Goal: Find specific page/section: Find specific page/section

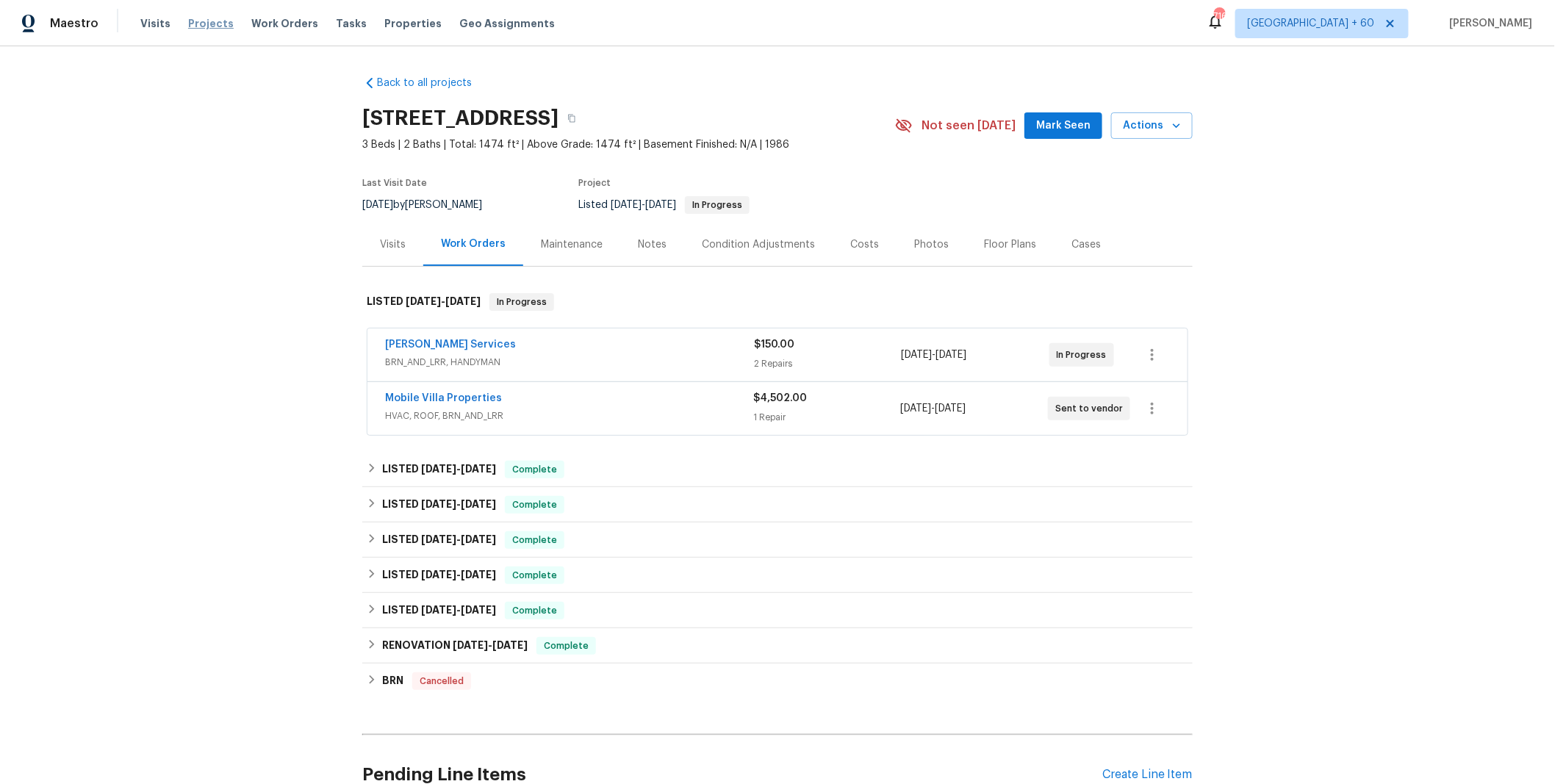
click at [189, 19] on span "Projects" at bounding box center [211, 23] width 46 height 14
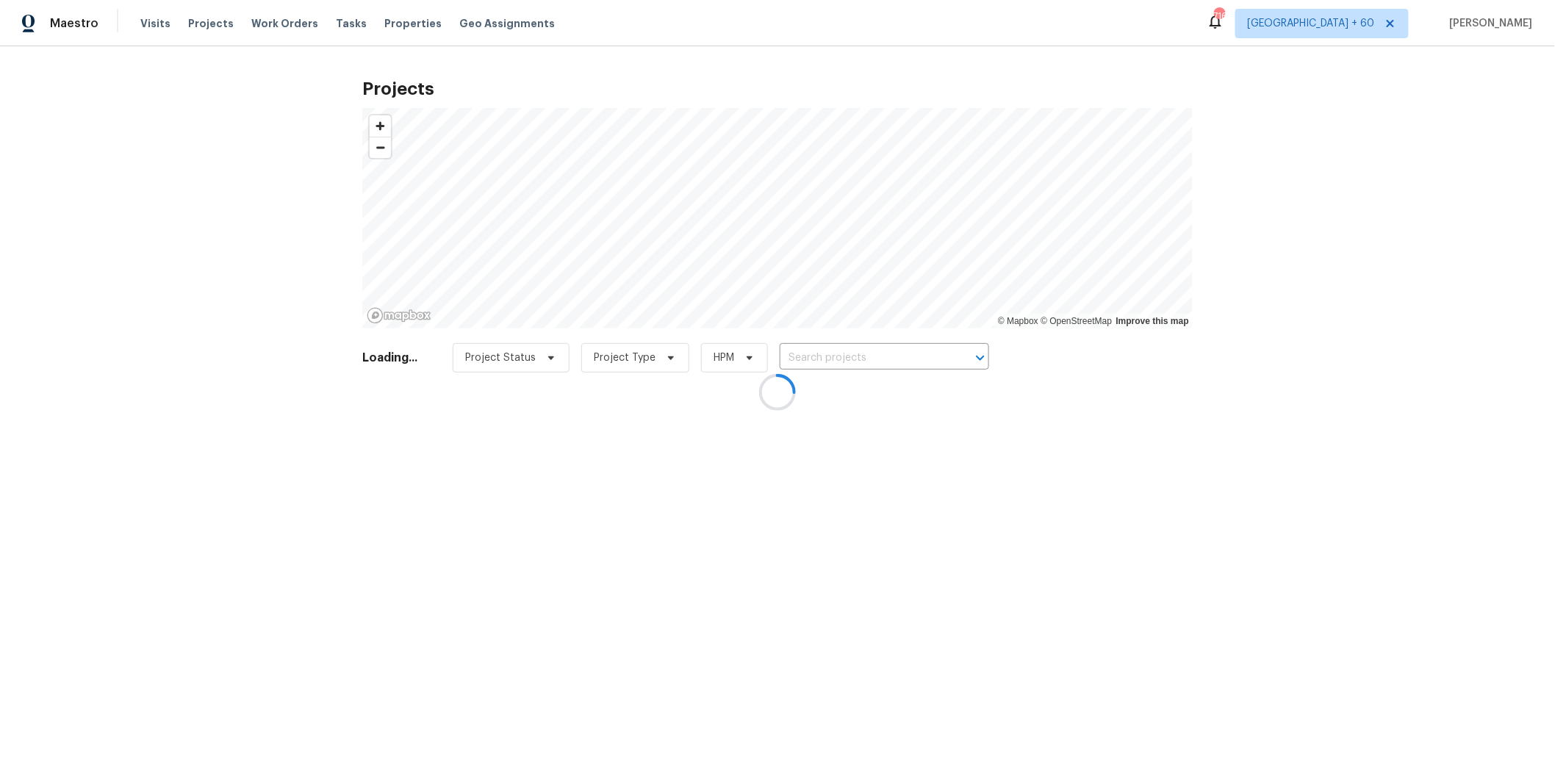
click at [840, 358] on div at bounding box center [778, 392] width 1555 height 784
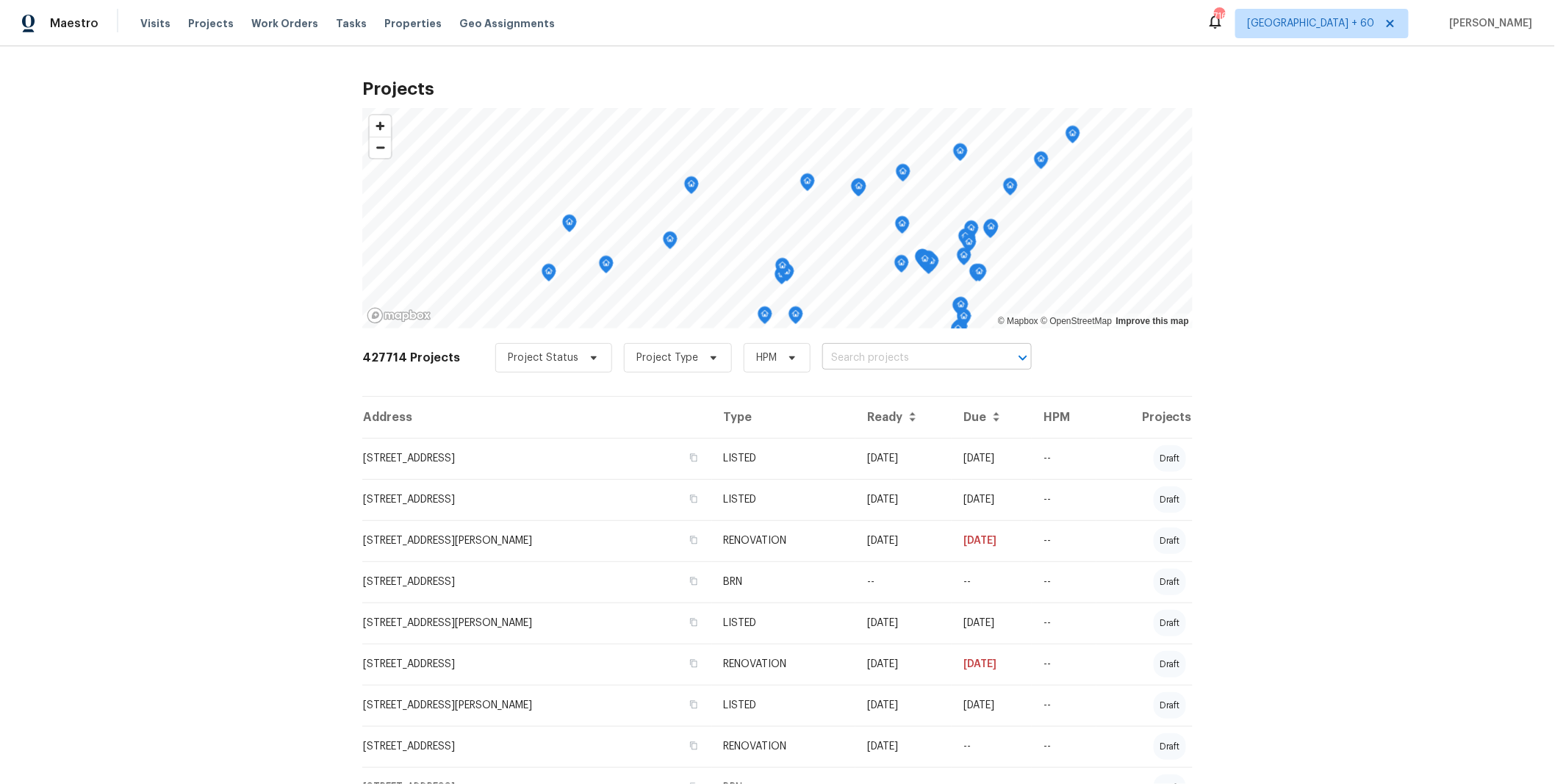
click at [842, 360] on input "text" at bounding box center [906, 358] width 168 height 23
paste input "[STREET_ADDRESS]"
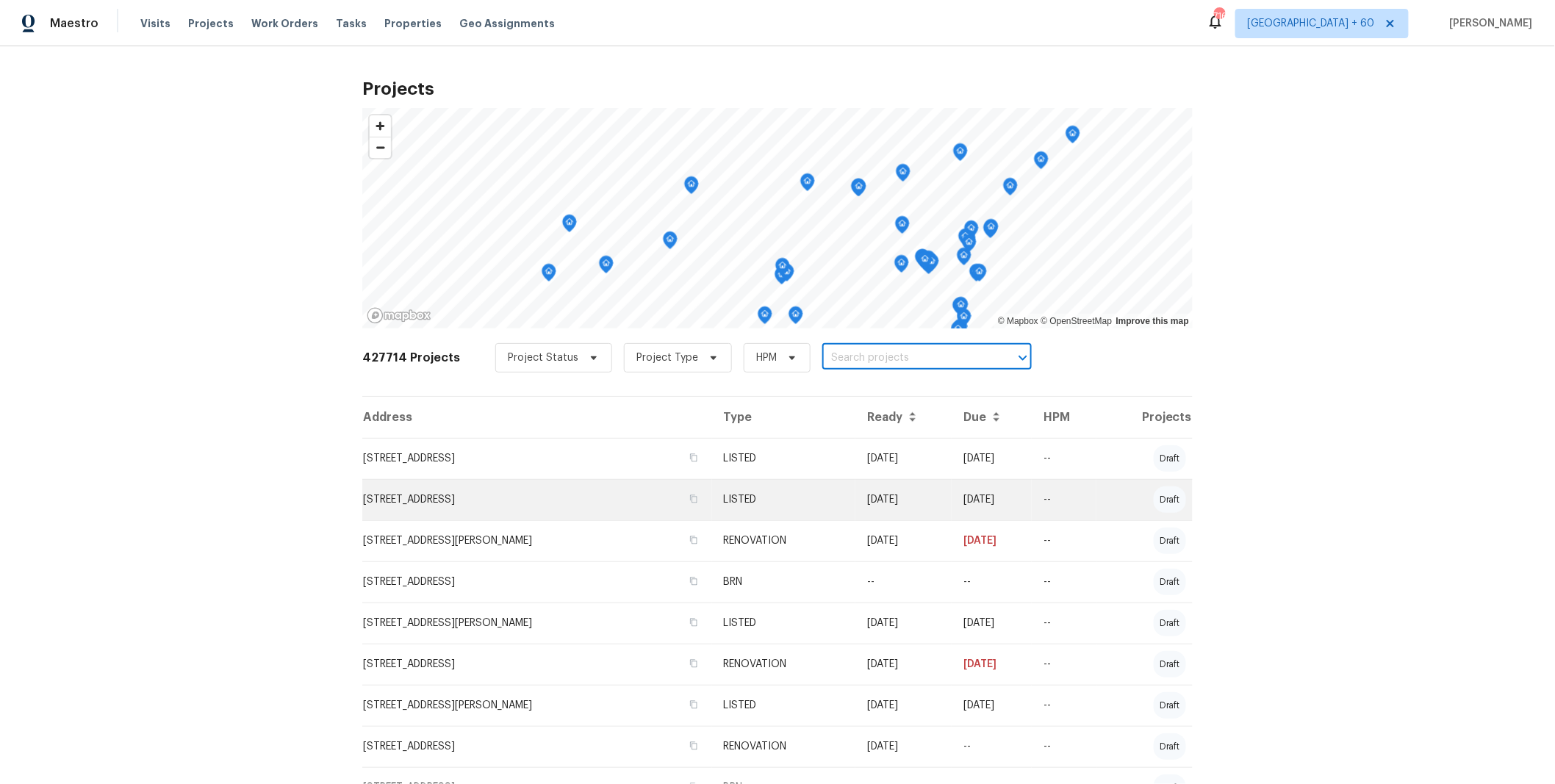
type input "[STREET_ADDRESS]"
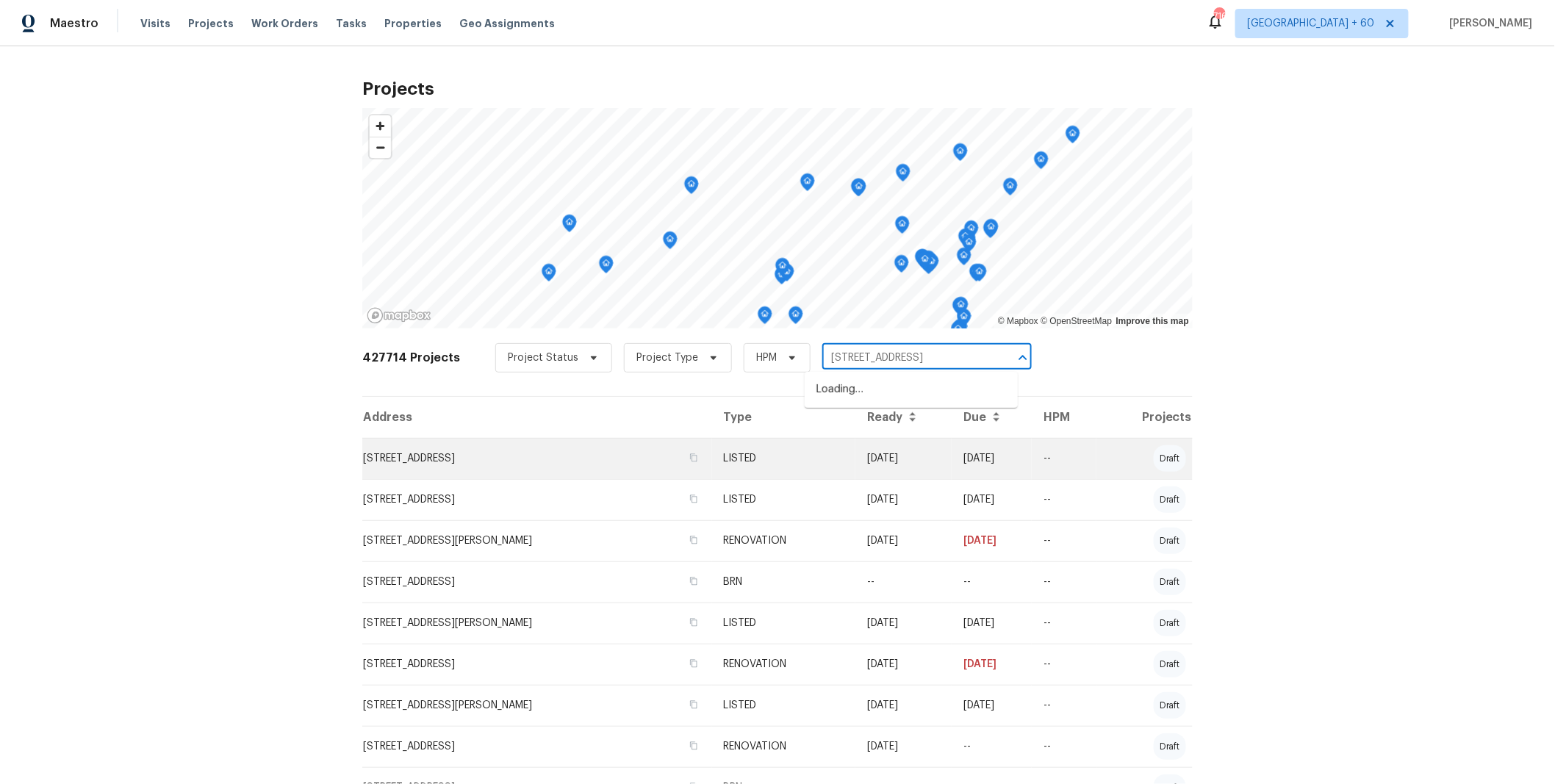
scroll to position [0, 3]
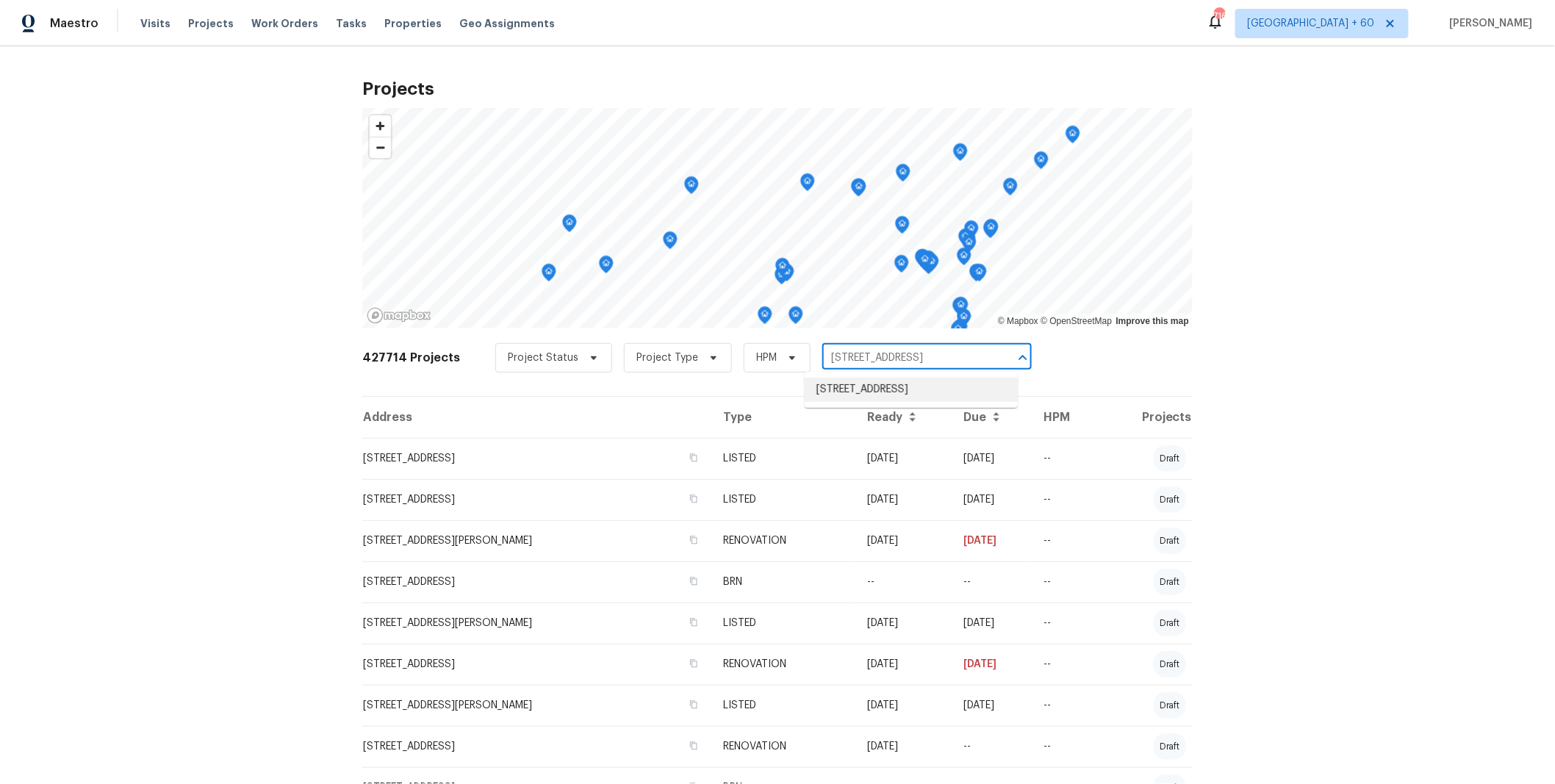
click at [875, 386] on li "[STREET_ADDRESS]" at bounding box center [911, 389] width 213 height 24
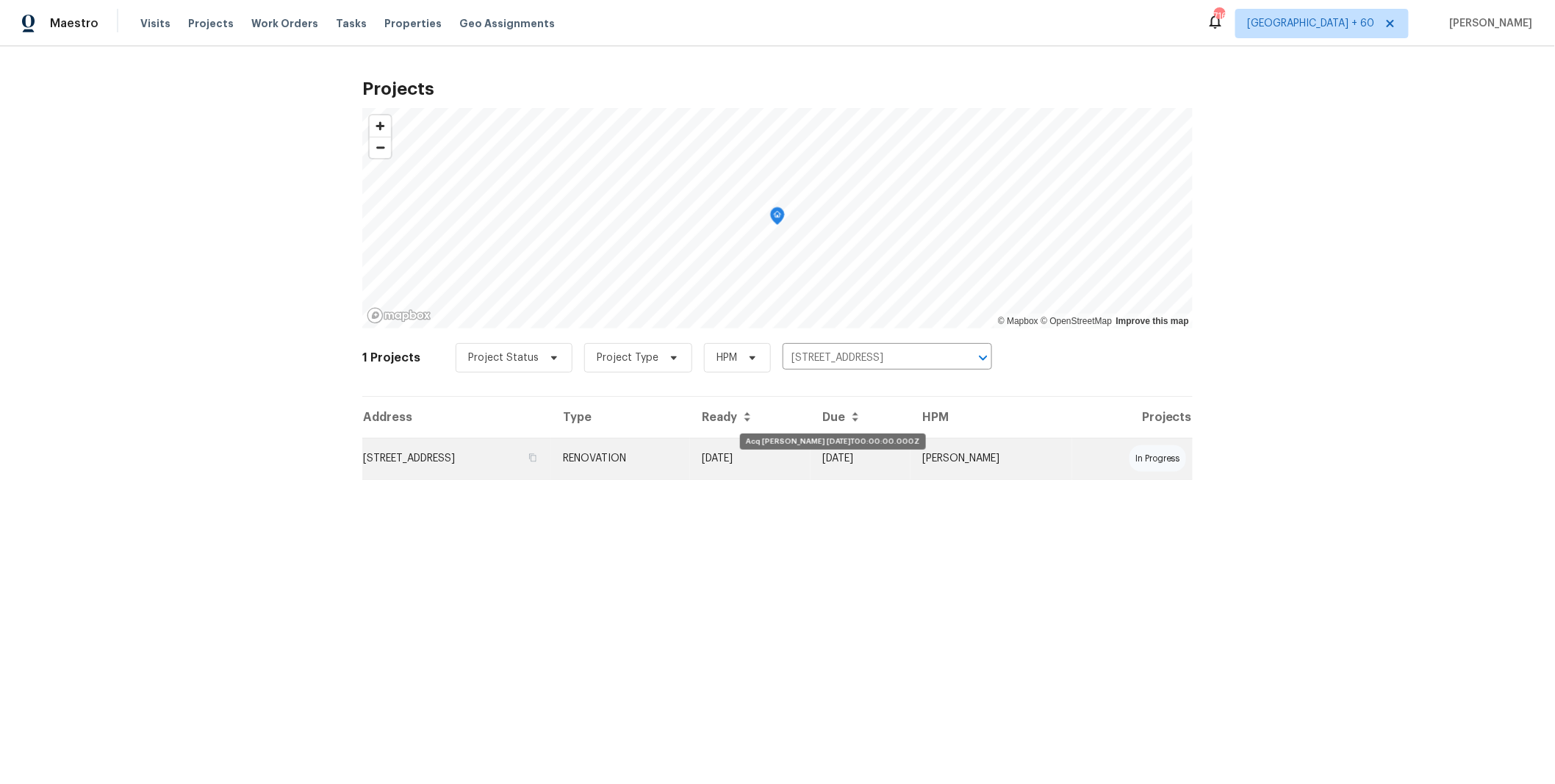
click at [798, 460] on td "[DATE]" at bounding box center [750, 458] width 121 height 41
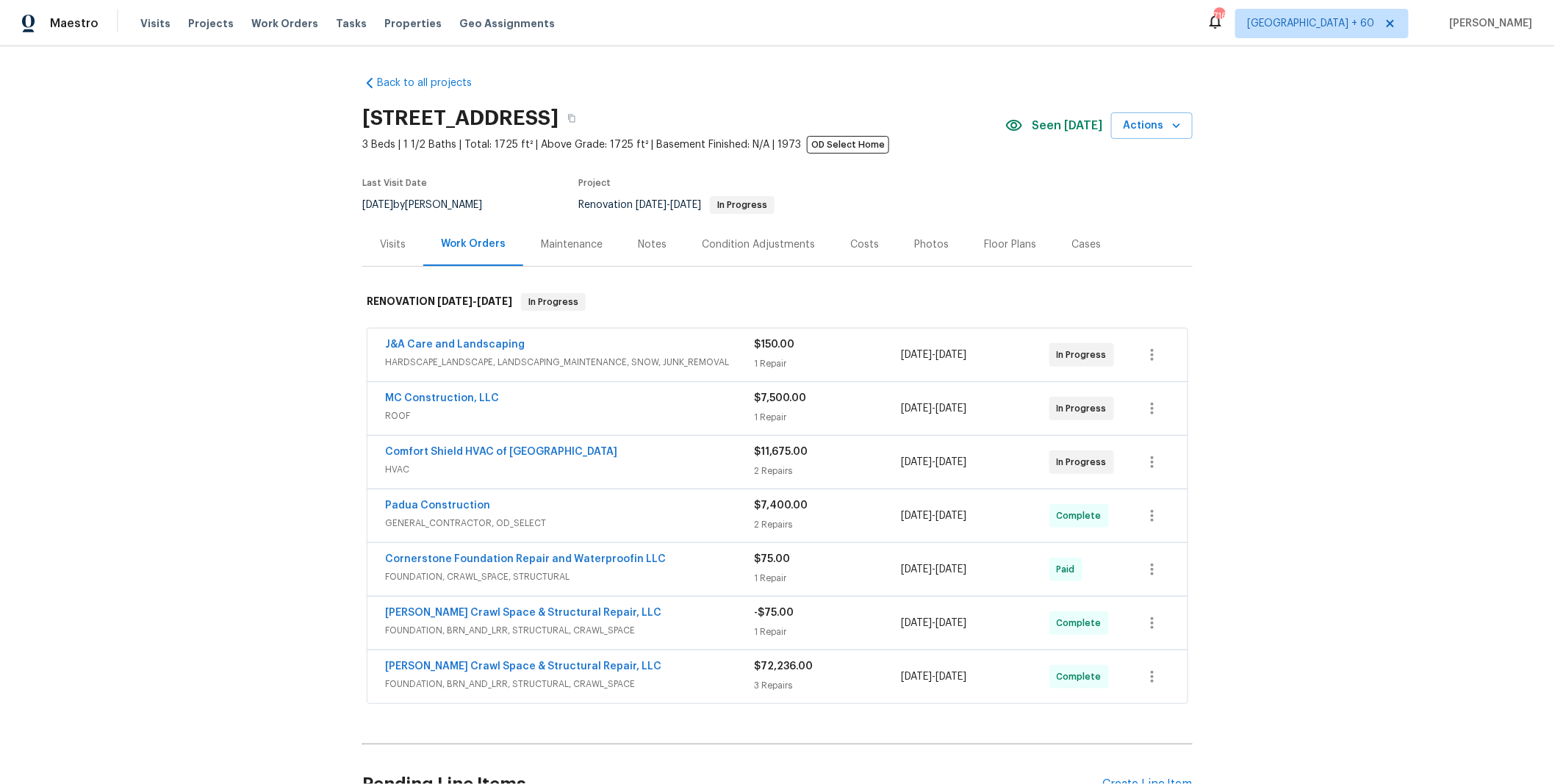
click at [713, 623] on div "[PERSON_NAME] Crawl Space & Structural Repair, LLC" at bounding box center [570, 614] width 369 height 18
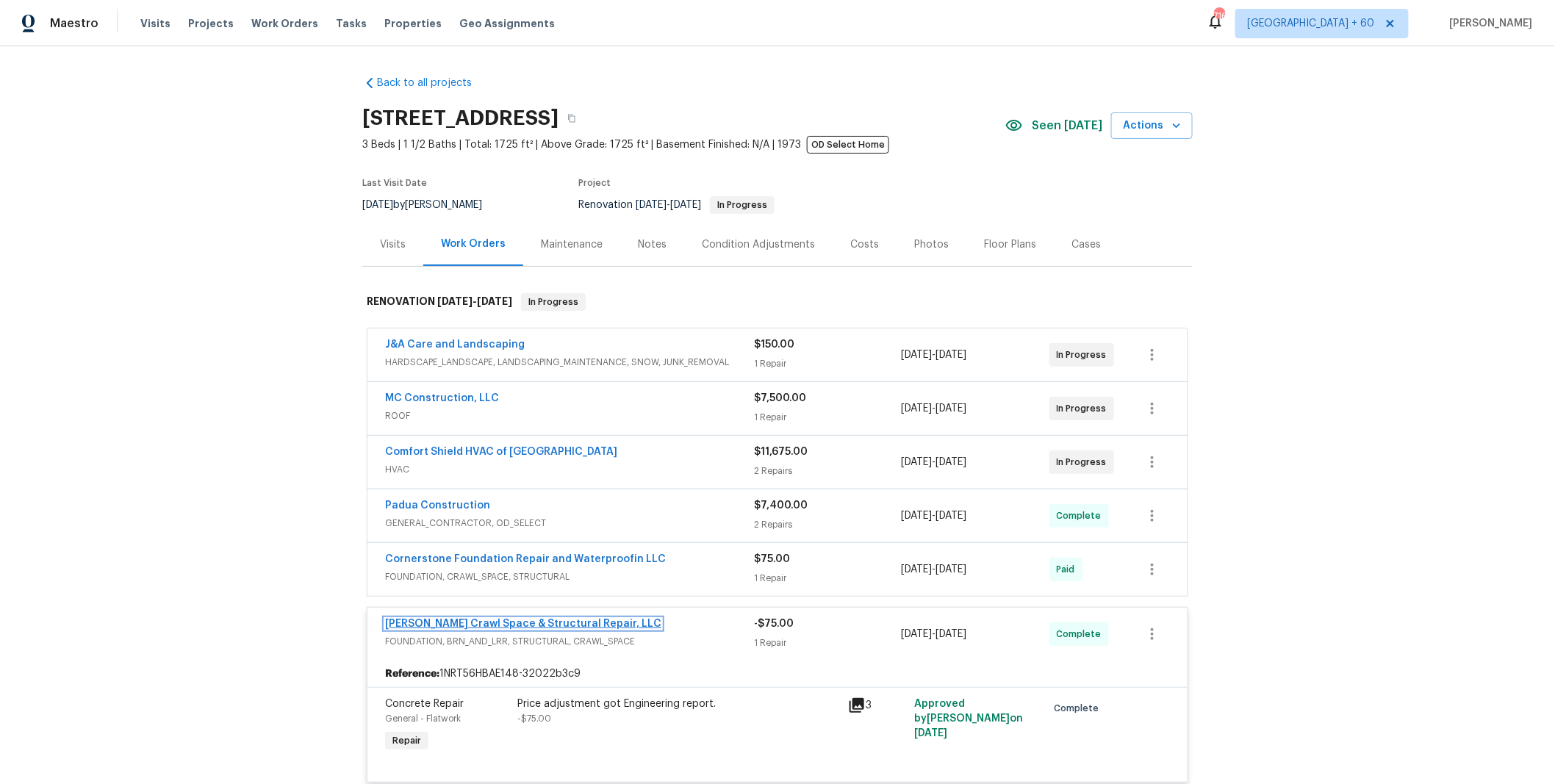
click at [539, 623] on link "[PERSON_NAME] Crawl Space & Structural Repair, LLC" at bounding box center [523, 623] width 276 height 10
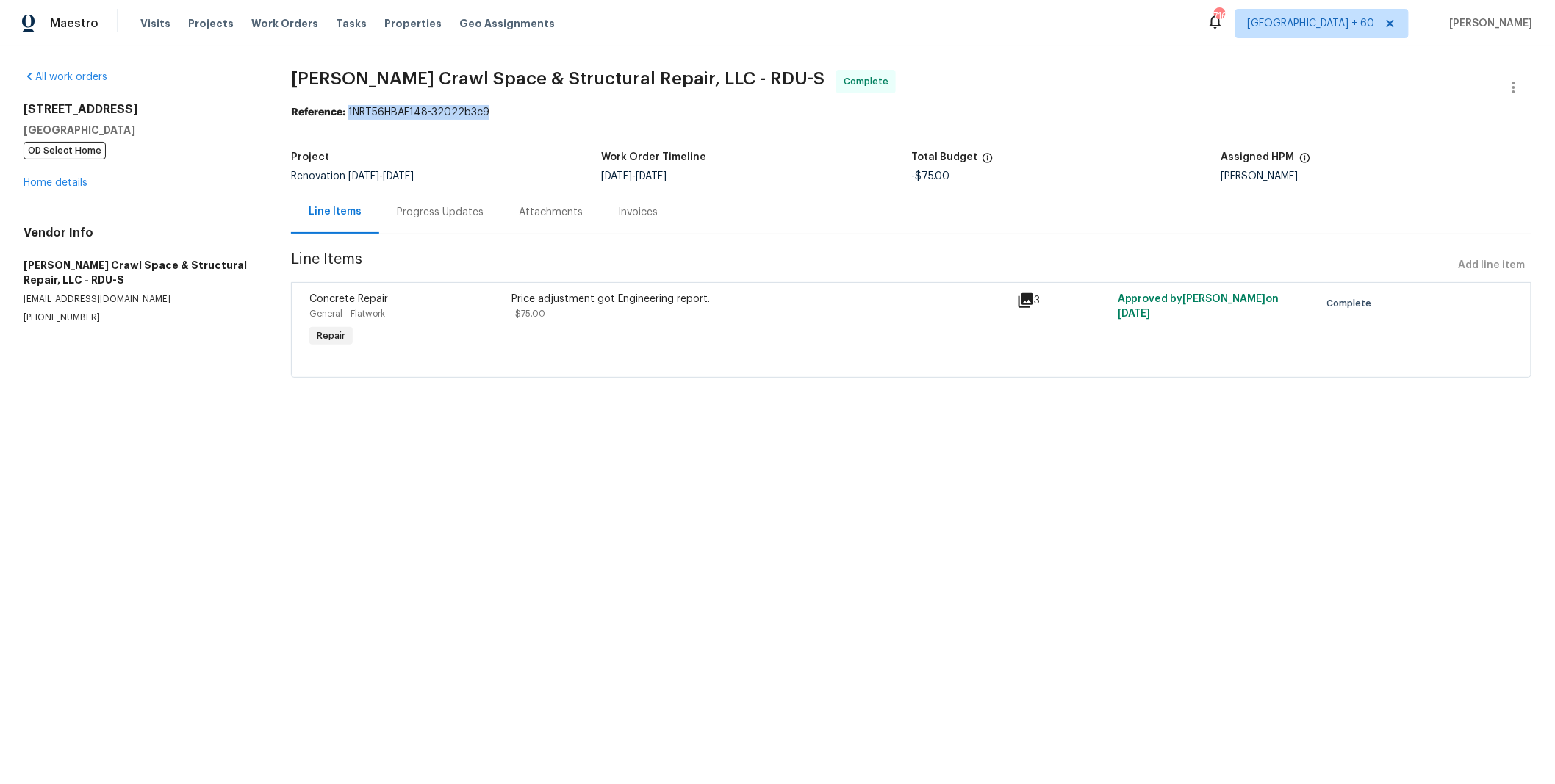
drag, startPoint x: 454, startPoint y: 112, endPoint x: 350, endPoint y: 116, distance: 104.1
click at [350, 116] on div "Reference: 1NRT56HBAE148-32022b3c9" at bounding box center [911, 112] width 1241 height 14
copy div "1NRT56HBAE148-32022b3c9"
click at [832, 55] on div "All work orders [STREET_ADDRESS] OD Select Home Home details Vendor Info [PERSO…" at bounding box center [778, 232] width 1555 height 373
click at [203, 21] on span "Projects" at bounding box center [211, 23] width 46 height 14
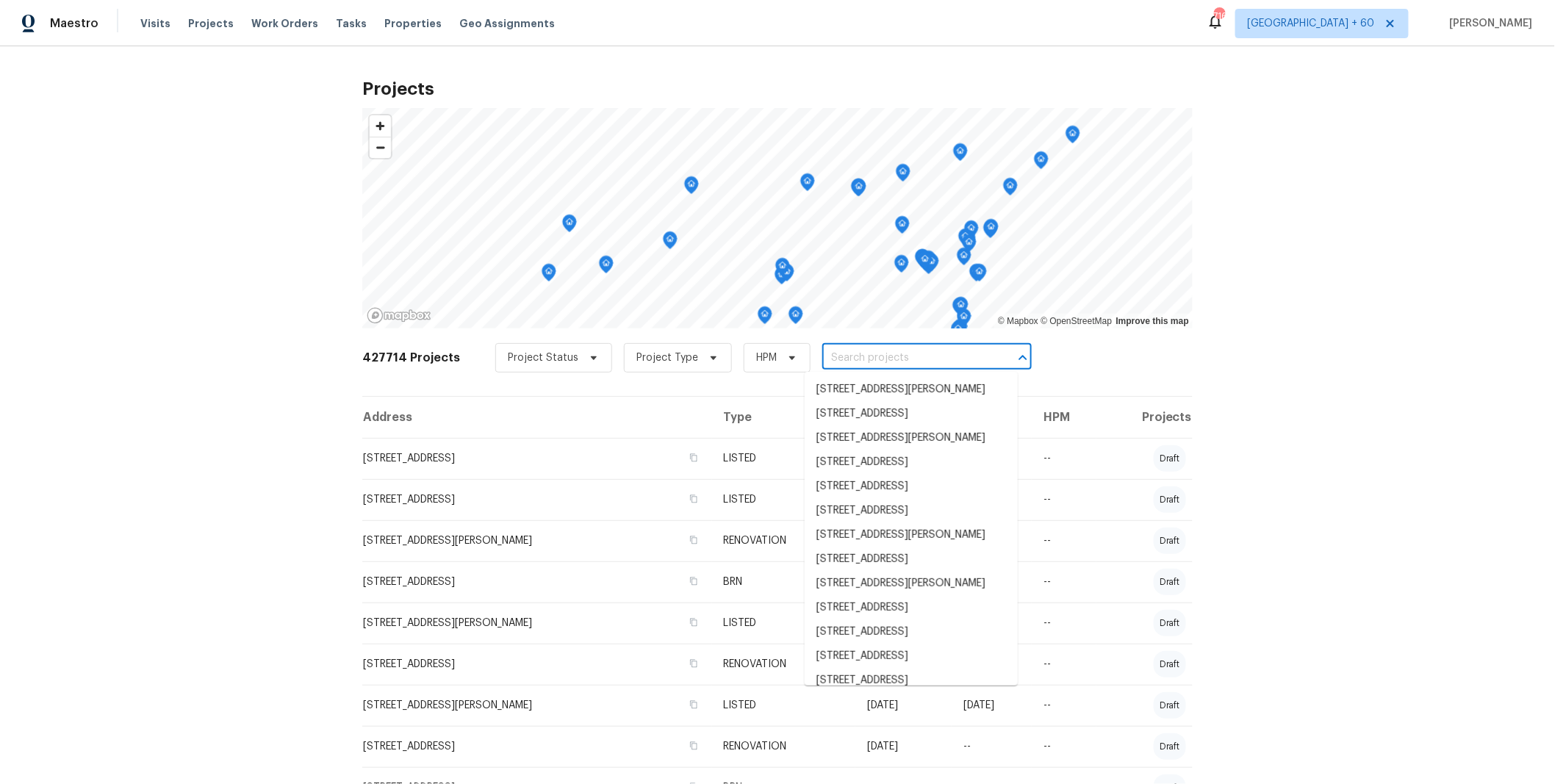
click at [831, 358] on input "text" at bounding box center [906, 358] width 168 height 23
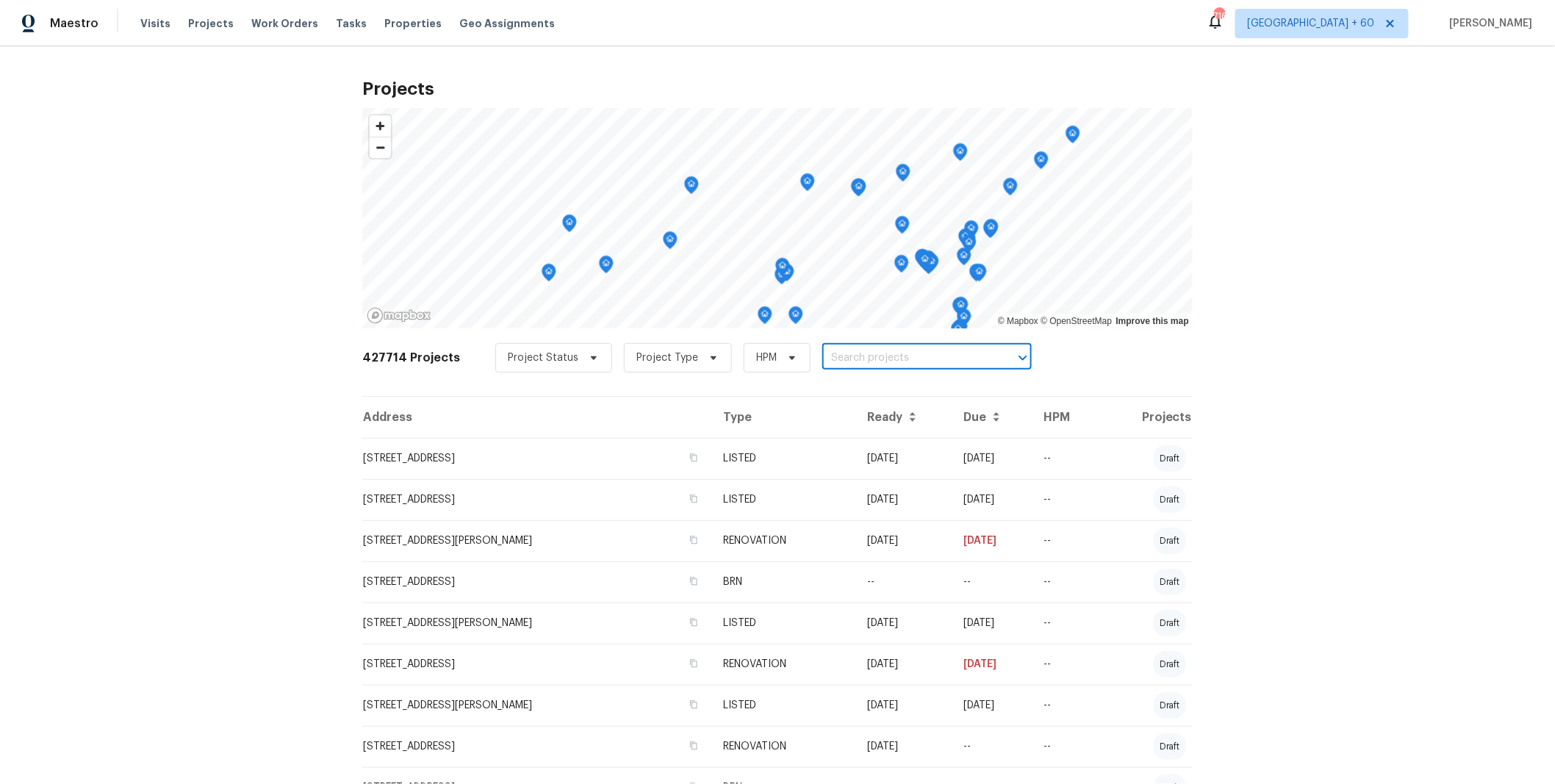
paste input "[STREET_ADDRESS]"
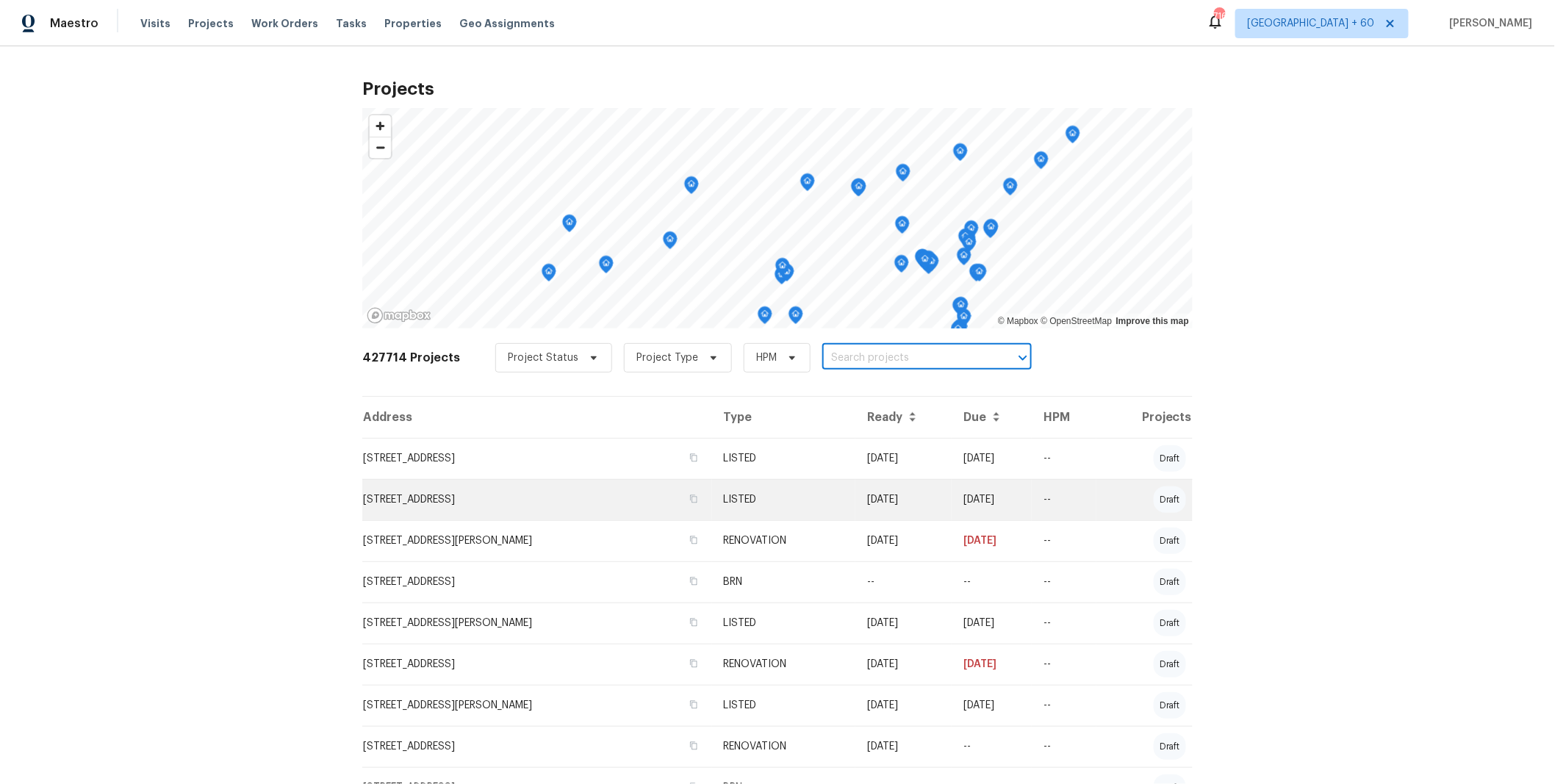
type input "[STREET_ADDRESS]"
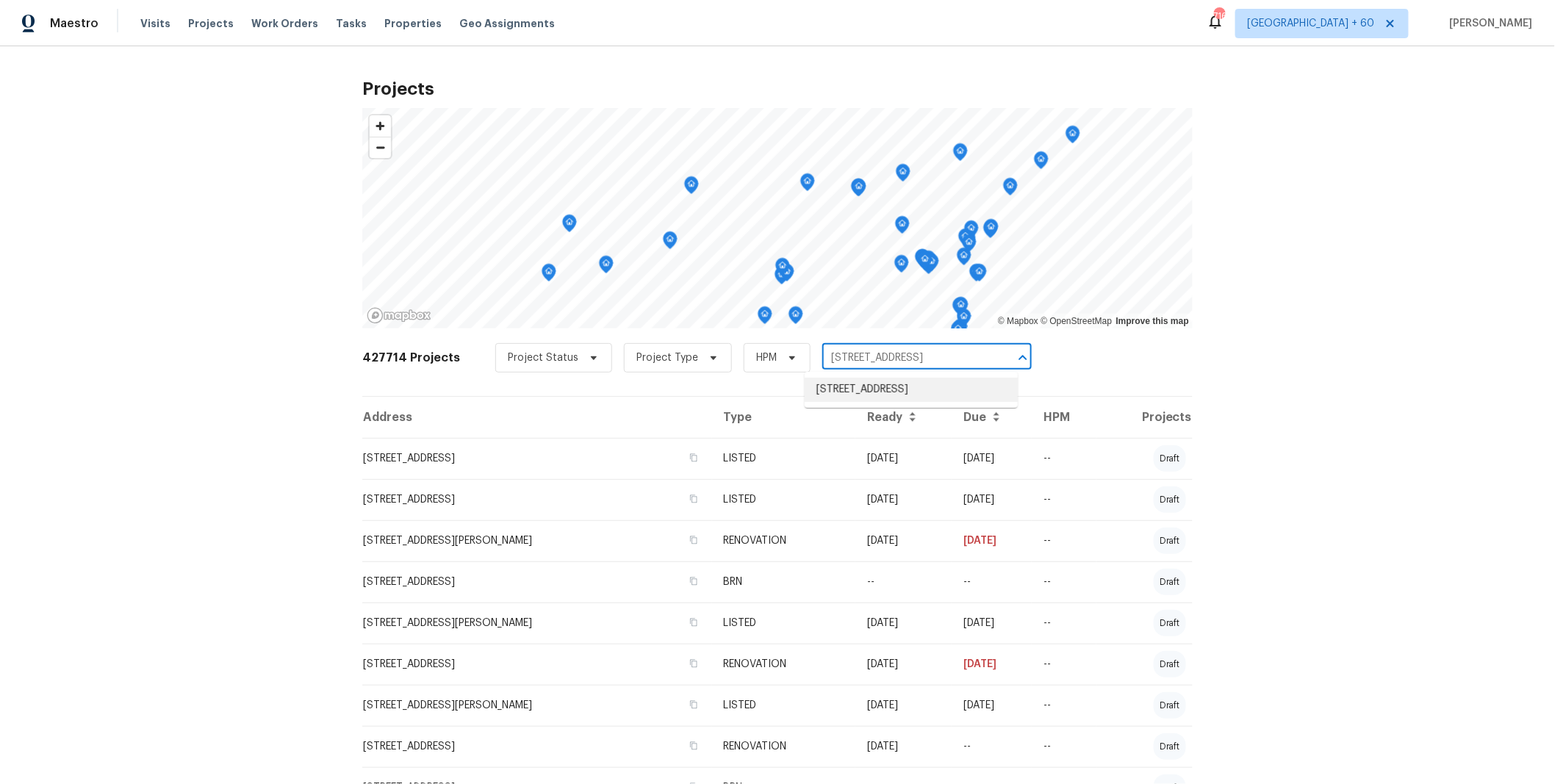
click at [889, 386] on li "[STREET_ADDRESS]" at bounding box center [911, 389] width 213 height 24
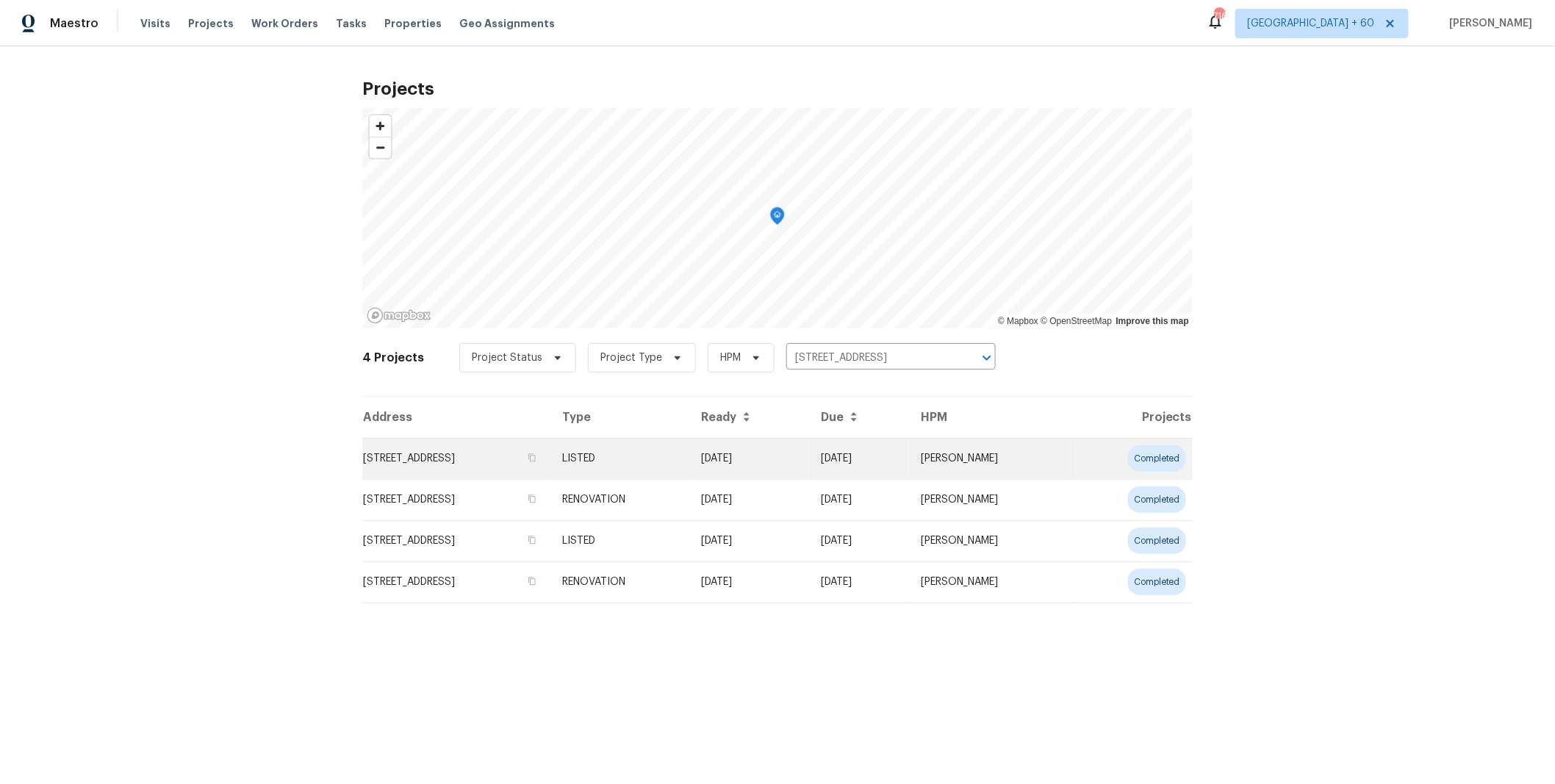
click at [781, 450] on td "[DATE]" at bounding box center [750, 458] width 120 height 41
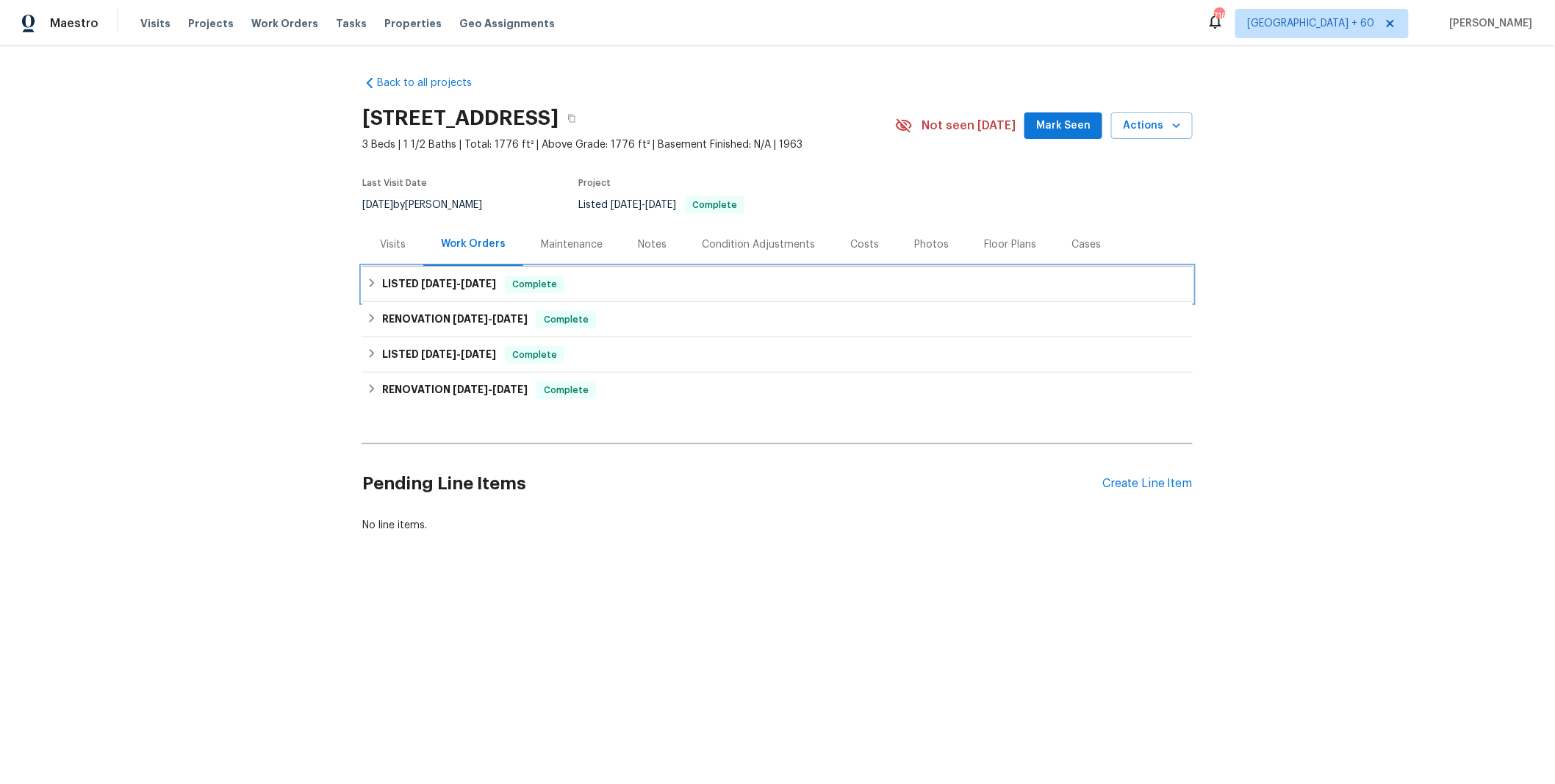
click at [569, 282] on div "LISTED [DATE] - [DATE] Complete" at bounding box center [778, 284] width 821 height 18
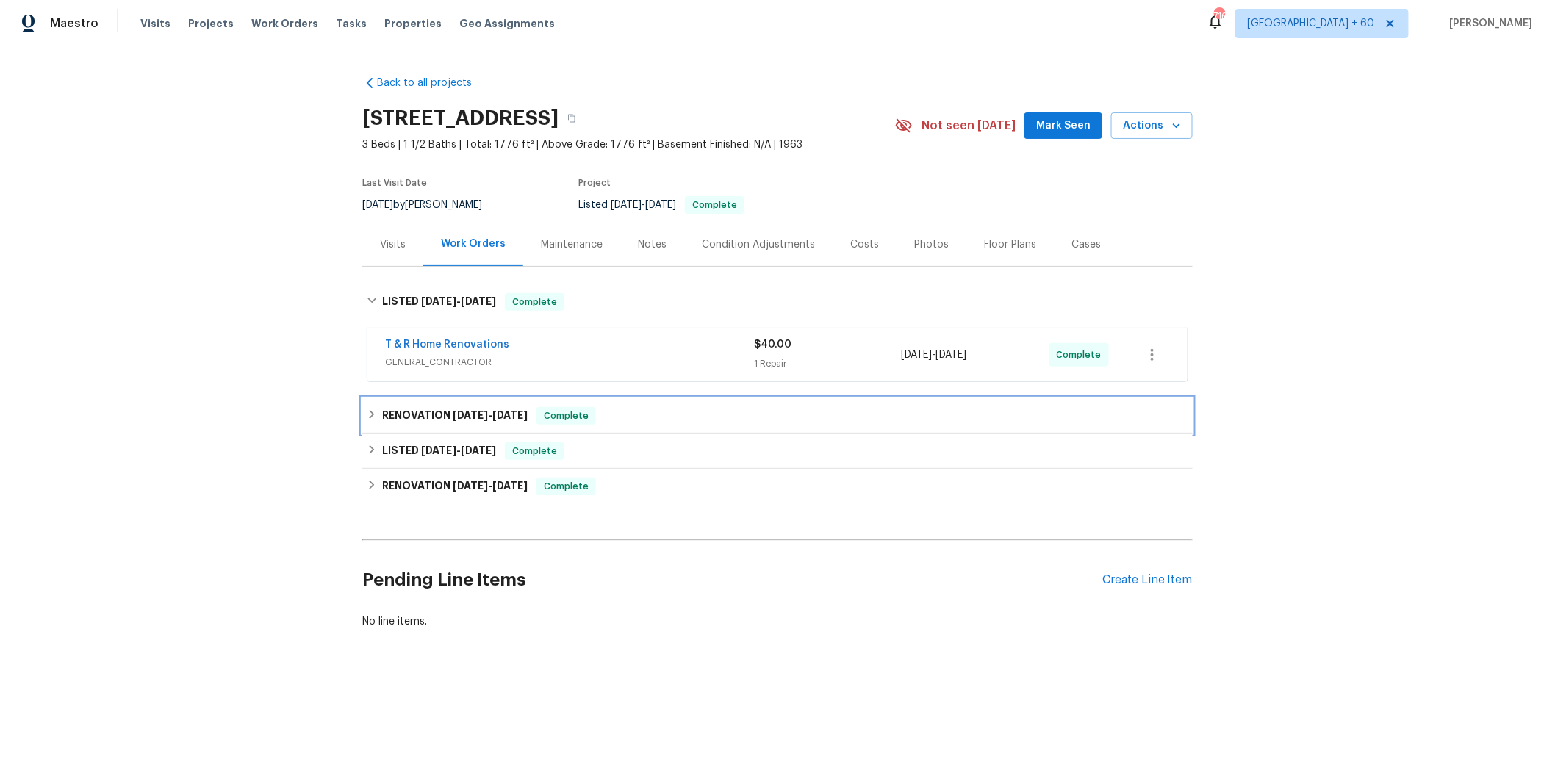
click at [663, 405] on div "RENOVATION [DATE] - [DATE] Complete" at bounding box center [778, 416] width 831 height 35
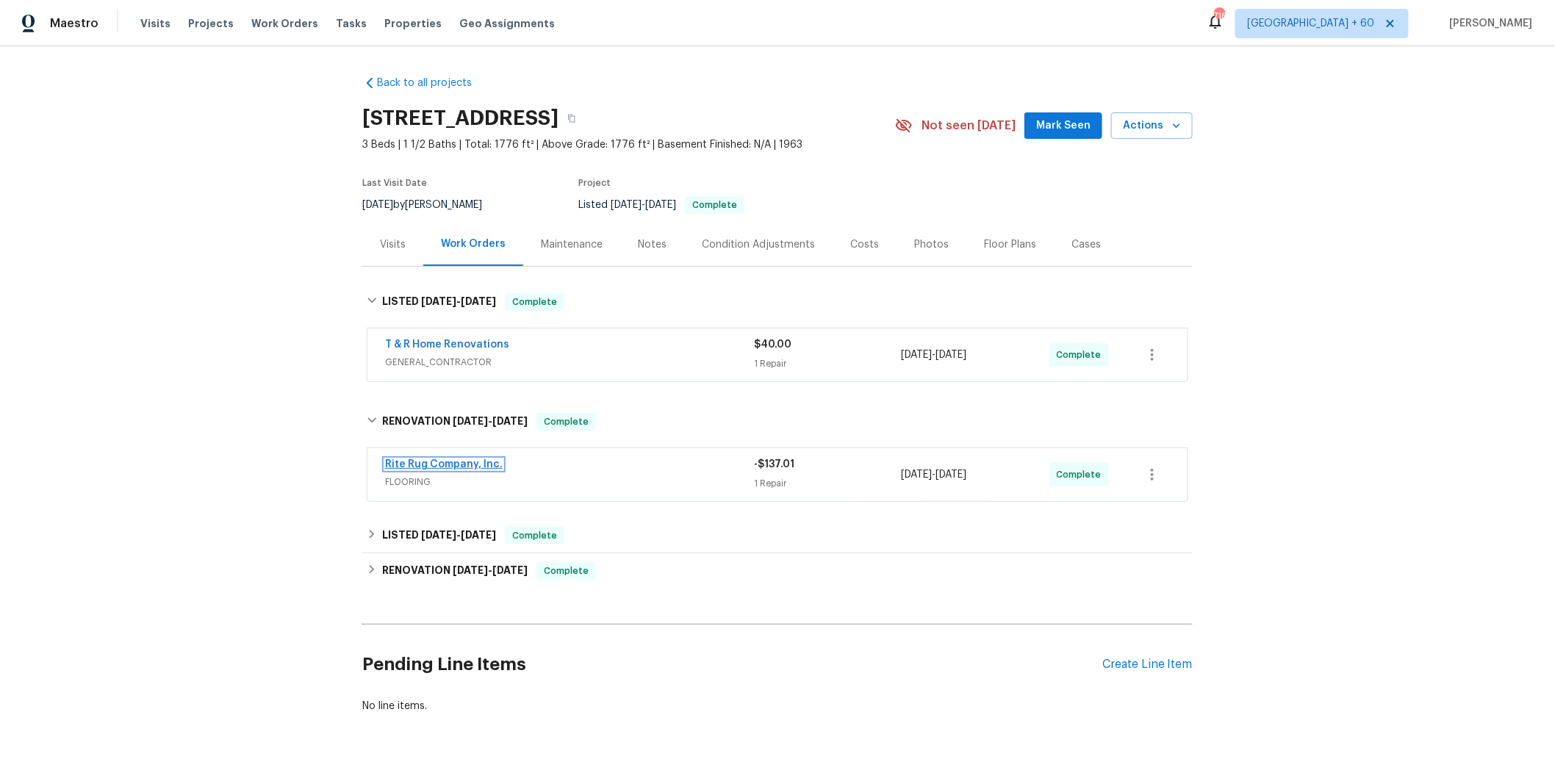
click at [482, 464] on link "Rite Rug Company, Inc." at bounding box center [444, 465] width 117 height 10
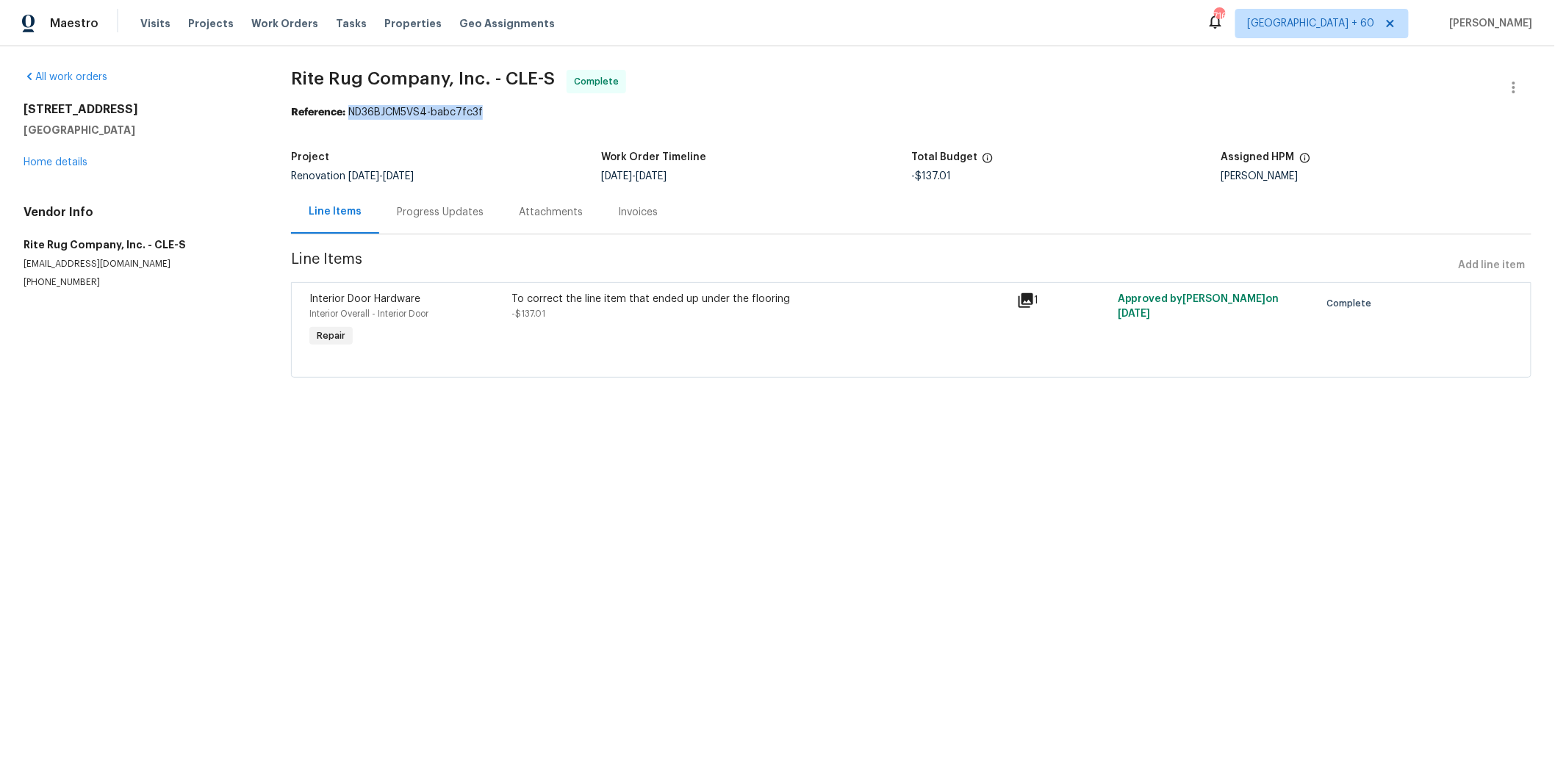
drag, startPoint x: 483, startPoint y: 114, endPoint x: 352, endPoint y: 117, distance: 131.0
click at [352, 117] on div "Reference: ND36BJCM5VS4-babc7fc3f" at bounding box center [911, 112] width 1241 height 14
copy div "ND36BJCM5VS4-babc7fc3f"
click at [209, 24] on span "Projects" at bounding box center [211, 23] width 46 height 14
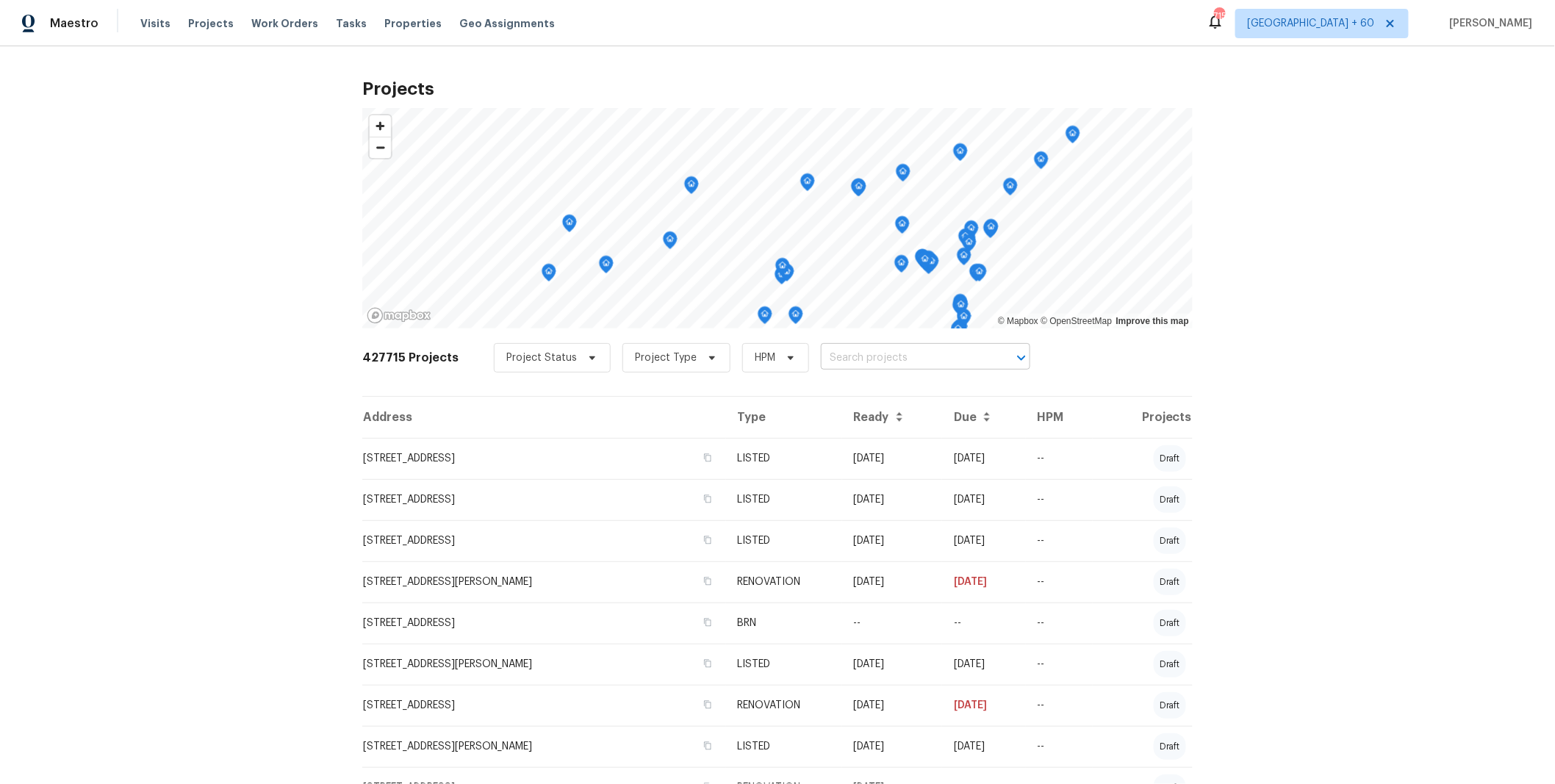
click at [905, 361] on input "text" at bounding box center [904, 358] width 168 height 23
type input "[STREET_ADDRESS]"
click at [876, 389] on li "[STREET_ADDRESS]" at bounding box center [911, 389] width 213 height 24
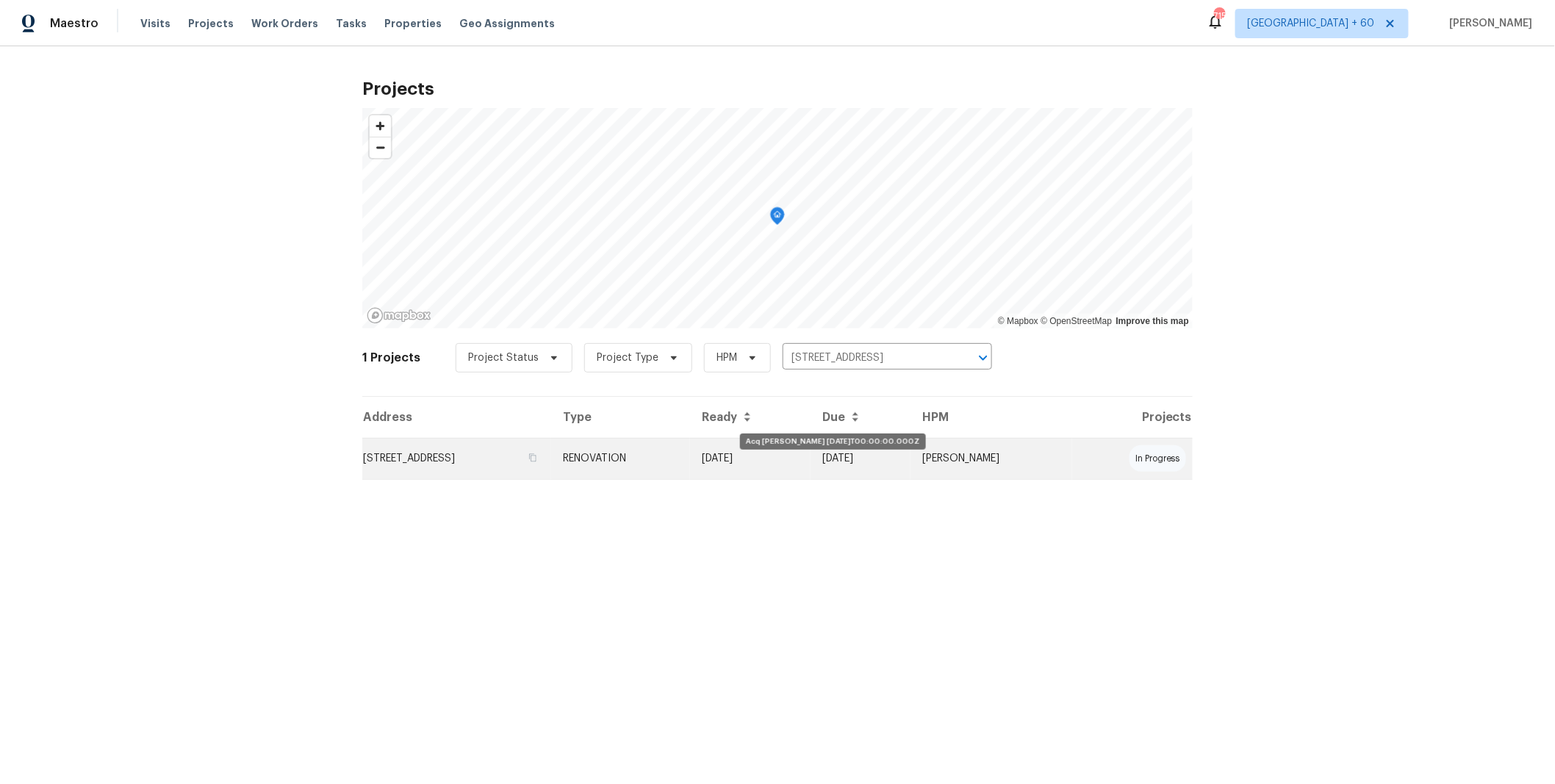
click at [810, 451] on td "[DATE]" at bounding box center [750, 458] width 121 height 41
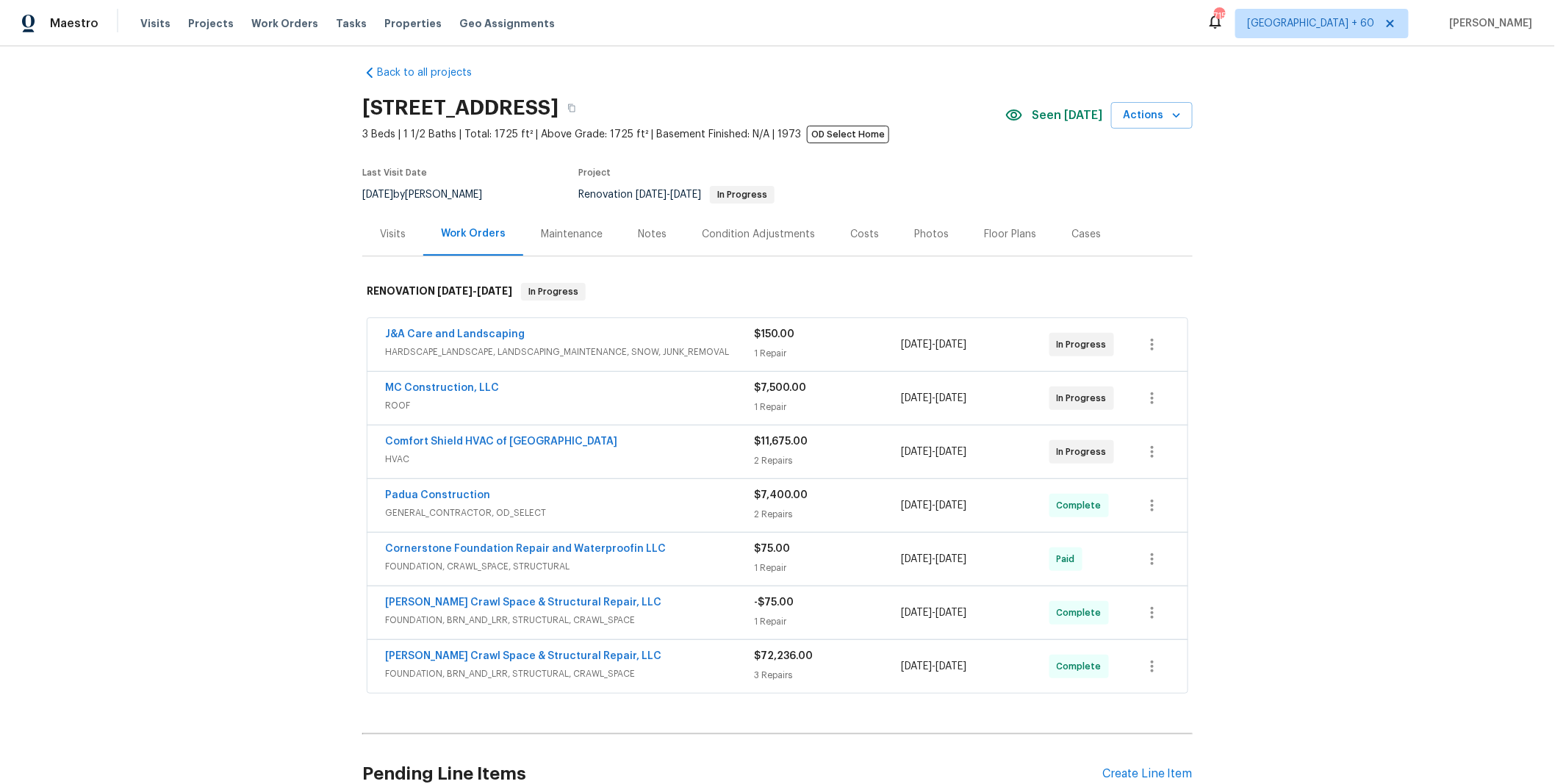
scroll to position [13, 0]
